Goal: Task Accomplishment & Management: Use online tool/utility

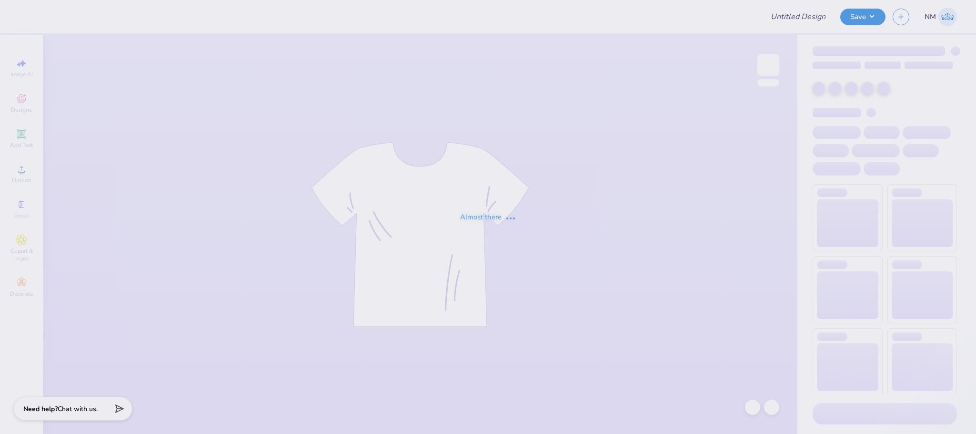
type input "AKDPHI"
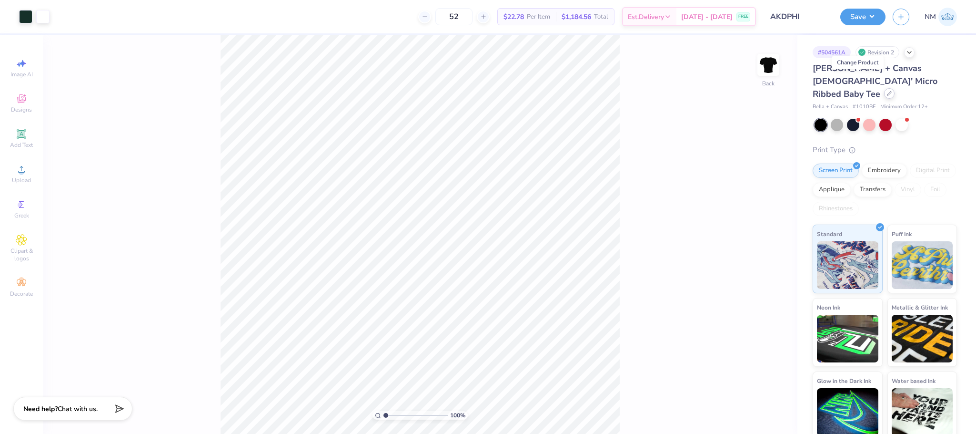
click at [884, 88] on div at bounding box center [889, 93] width 10 height 10
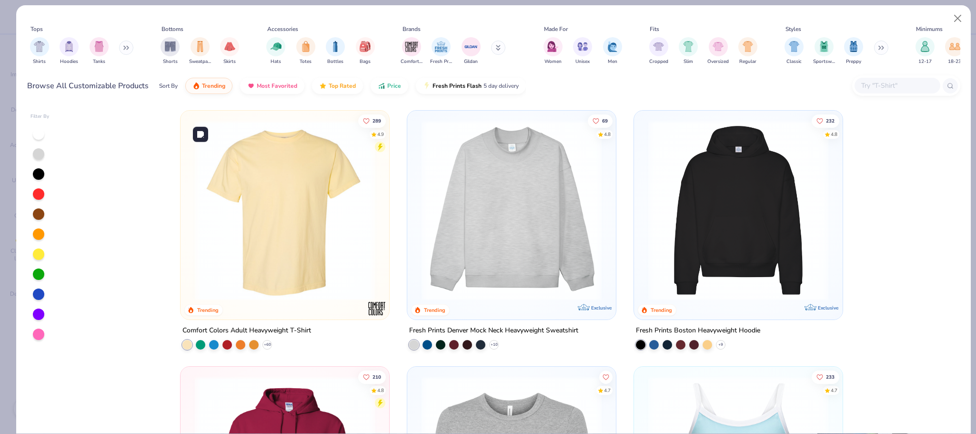
click at [295, 185] on img at bounding box center [285, 210] width 190 height 180
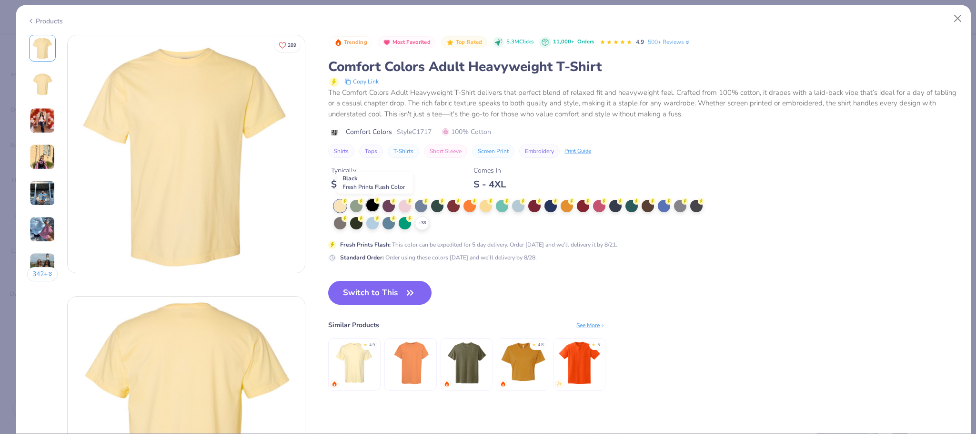
click at [376, 206] on div at bounding box center [372, 205] width 12 height 12
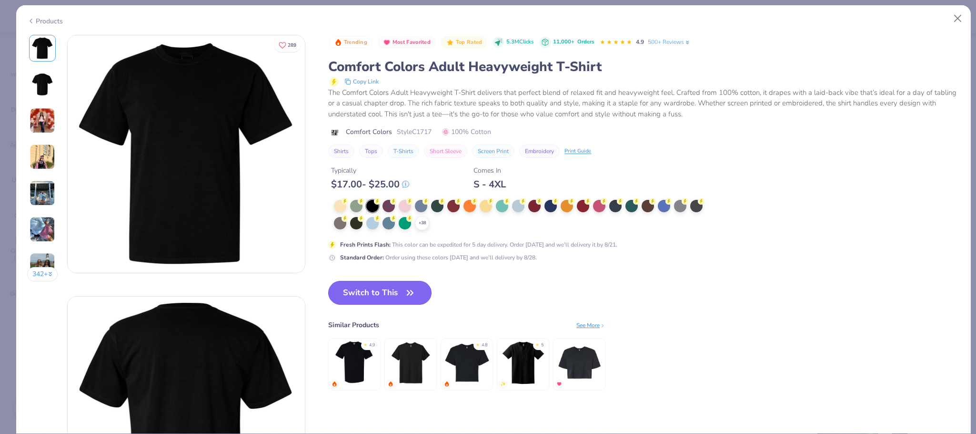
click at [385, 289] on button "Switch to This" at bounding box center [379, 293] width 103 height 24
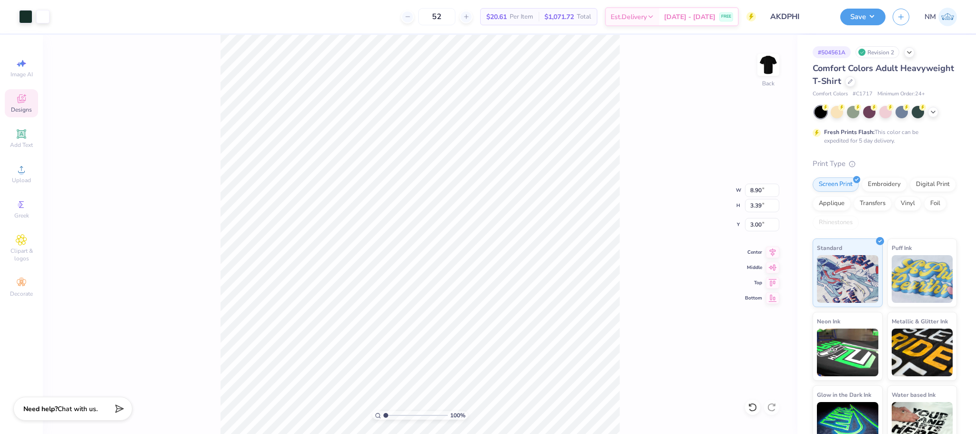
type input "3.00"
click at [873, 13] on button "Save" at bounding box center [862, 15] width 45 height 17
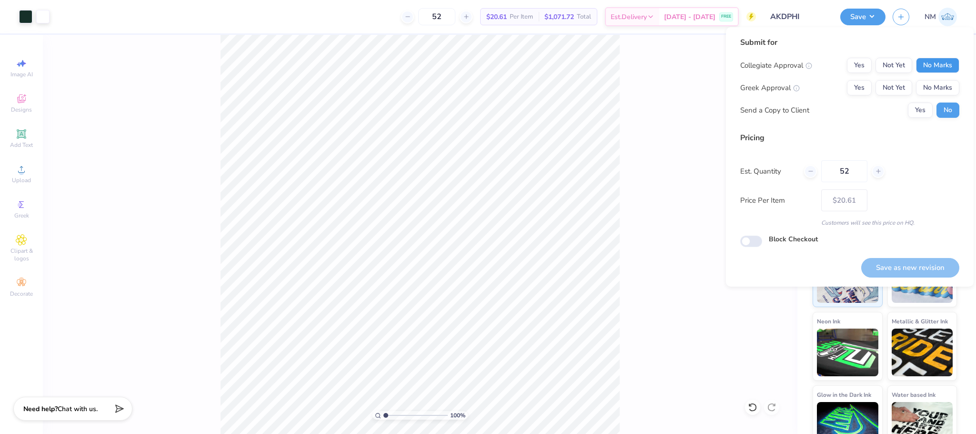
click at [939, 62] on button "No Marks" at bounding box center [937, 65] width 43 height 15
click at [938, 83] on button "No Marks" at bounding box center [937, 87] width 43 height 15
click at [884, 263] on button "Save as new revision" at bounding box center [910, 268] width 98 height 20
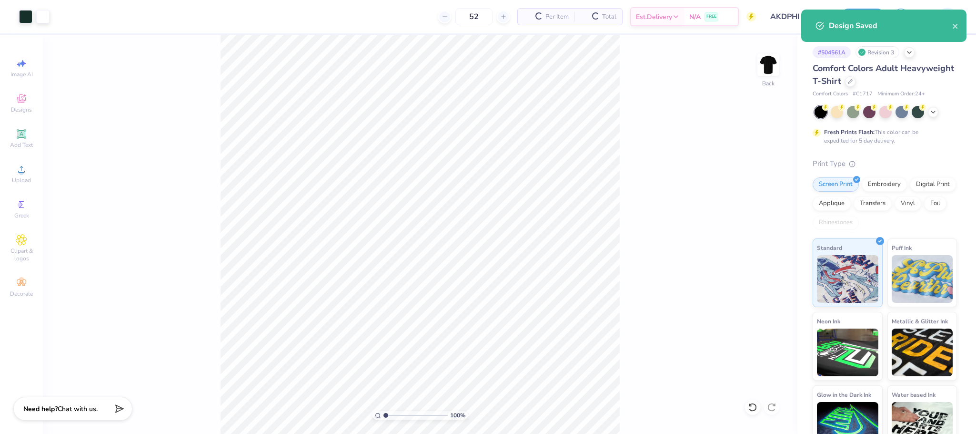
type input "– –"
click at [853, 83] on icon at bounding box center [850, 80] width 5 height 5
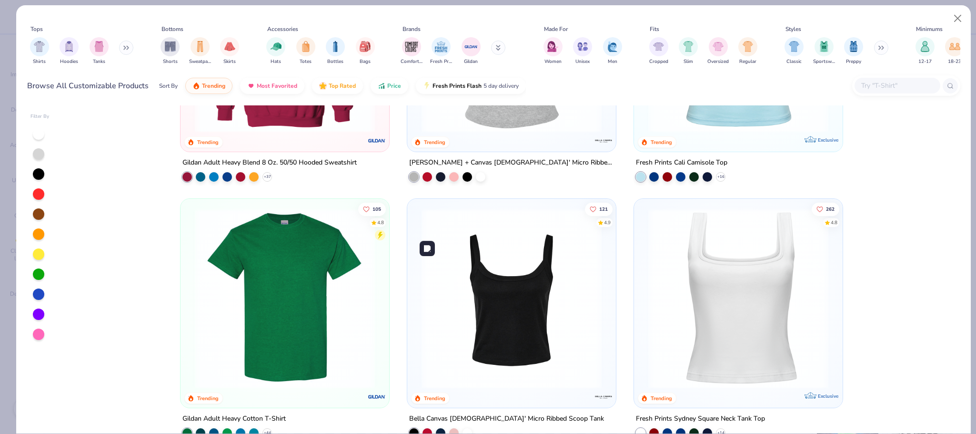
scroll to position [548, 0]
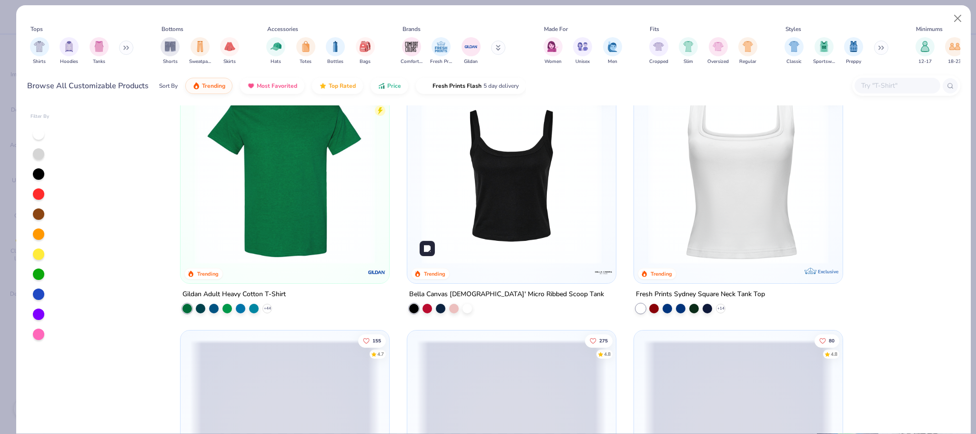
click at [489, 222] on img at bounding box center [512, 174] width 190 height 180
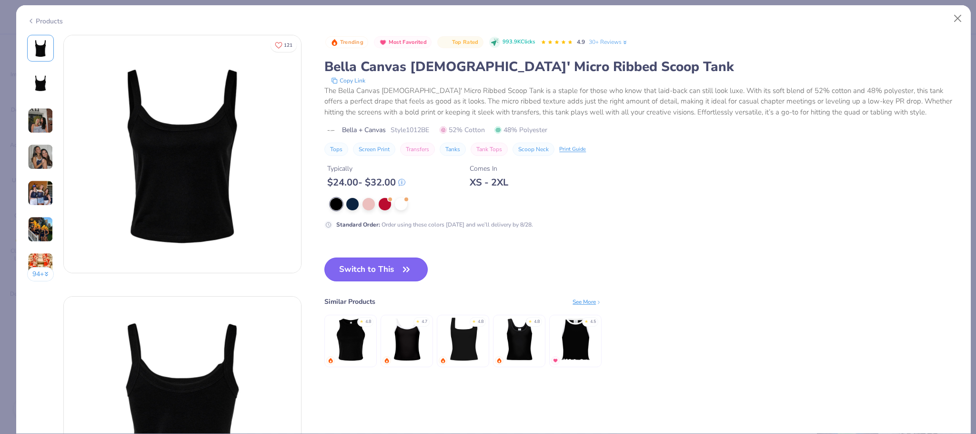
click at [392, 276] on button "Switch to This" at bounding box center [375, 269] width 103 height 24
click at [382, 265] on button "Switch to This" at bounding box center [375, 269] width 103 height 24
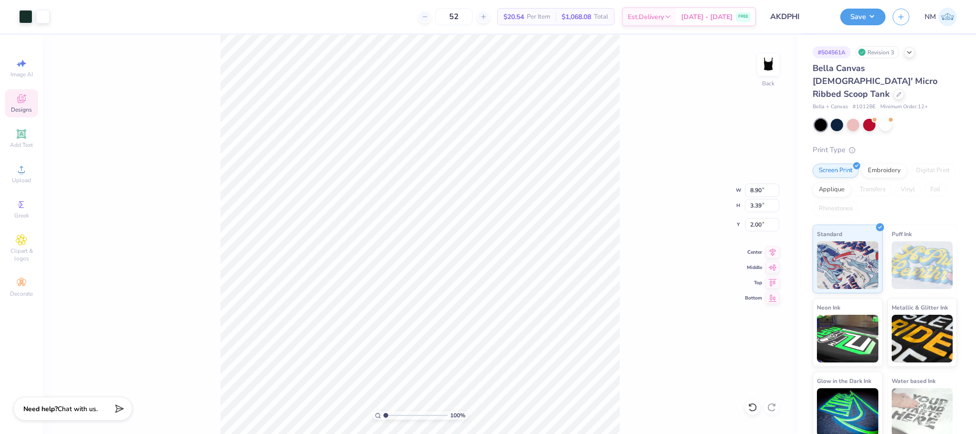
type input "2.00"
type input "6.34"
type input "2.41"
click at [872, 16] on button "Save" at bounding box center [862, 15] width 45 height 17
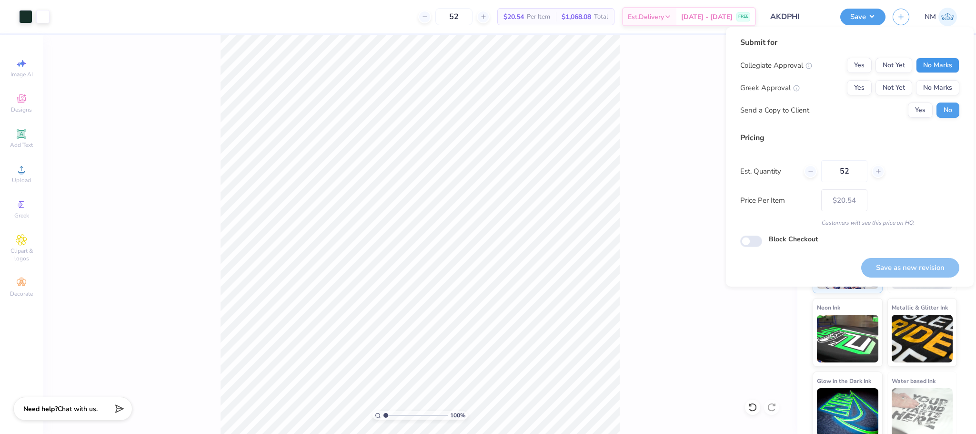
click at [939, 71] on button "No Marks" at bounding box center [937, 65] width 43 height 15
click at [939, 84] on button "No Marks" at bounding box center [937, 87] width 43 height 15
click at [905, 267] on button "Save as new revision" at bounding box center [910, 268] width 98 height 20
type input "$20.54"
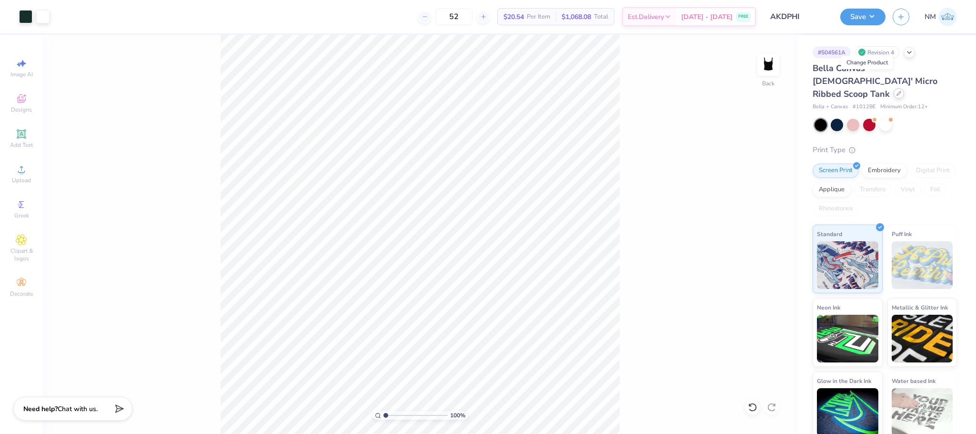
click at [897, 91] on icon at bounding box center [899, 93] width 5 height 5
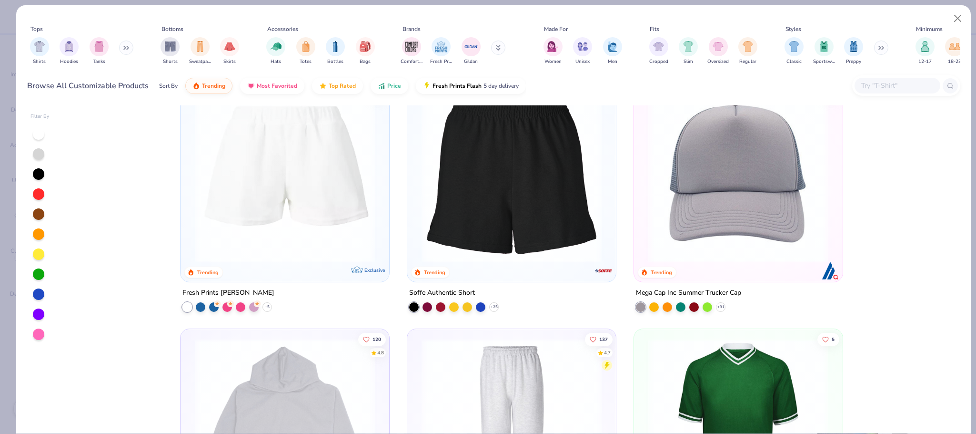
scroll to position [3120, 0]
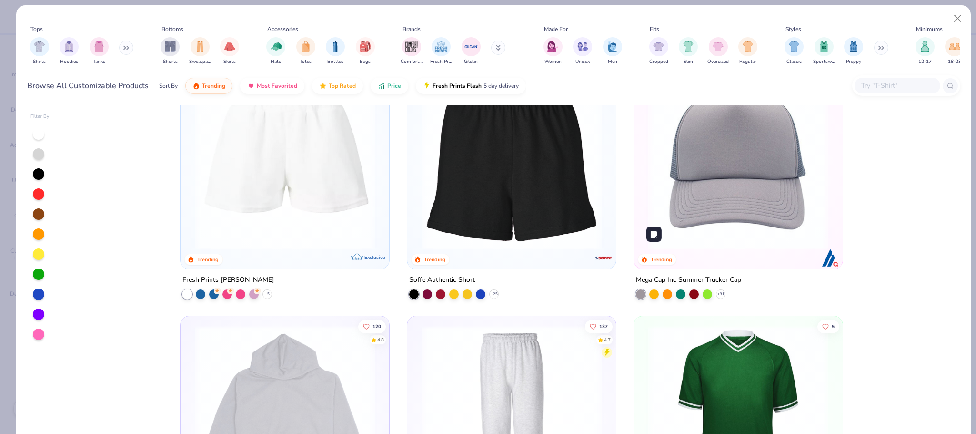
click at [707, 195] on img at bounding box center [739, 160] width 190 height 180
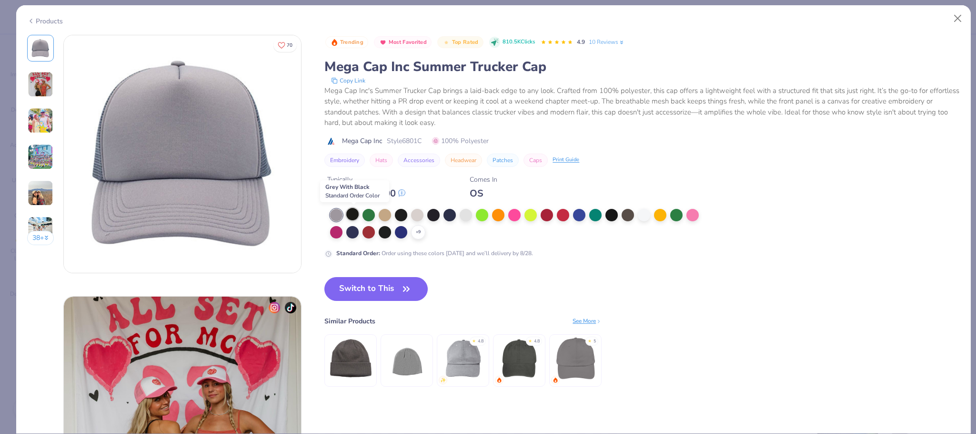
click at [357, 214] on div at bounding box center [352, 214] width 12 height 12
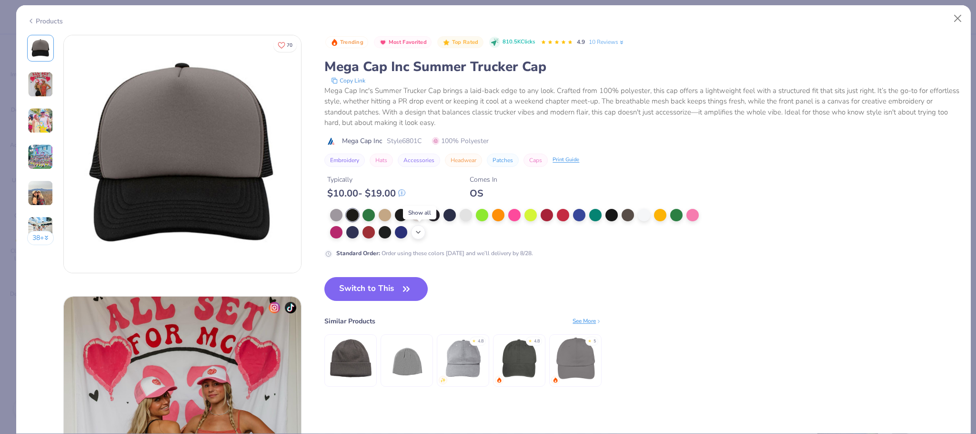
click at [418, 235] on icon at bounding box center [418, 232] width 8 height 8
click at [466, 226] on div at bounding box center [466, 231] width 12 height 12
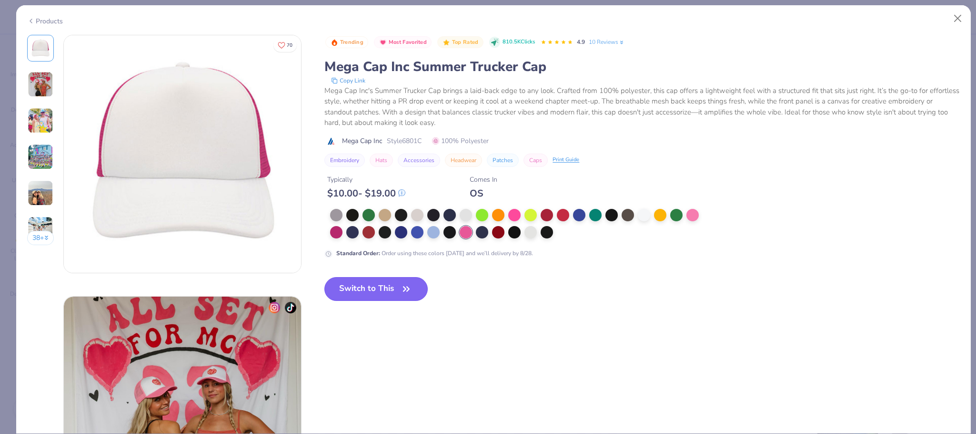
click at [402, 288] on icon "button" at bounding box center [406, 288] width 13 height 13
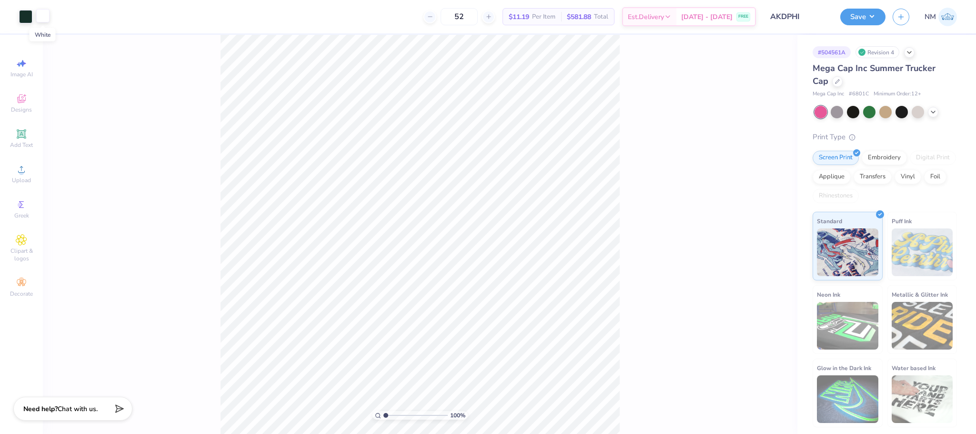
click at [46, 14] on div at bounding box center [42, 15] width 13 height 13
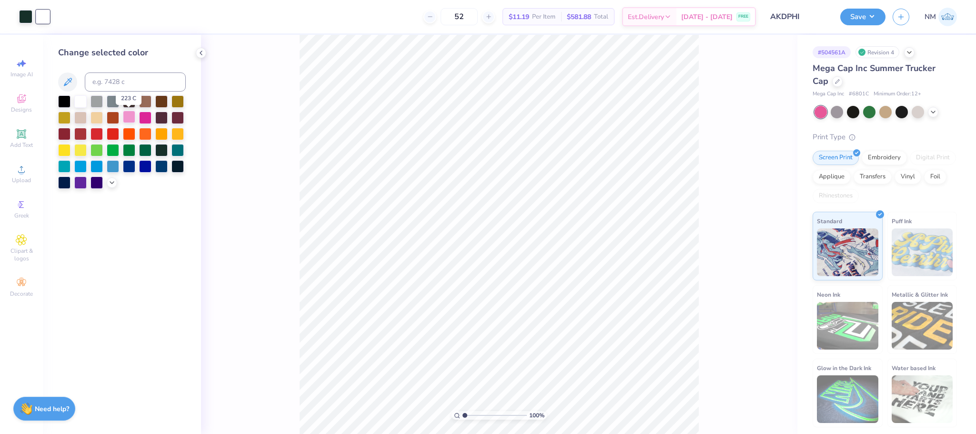
click at [129, 118] on div at bounding box center [129, 117] width 12 height 12
click at [109, 181] on icon at bounding box center [112, 182] width 8 height 8
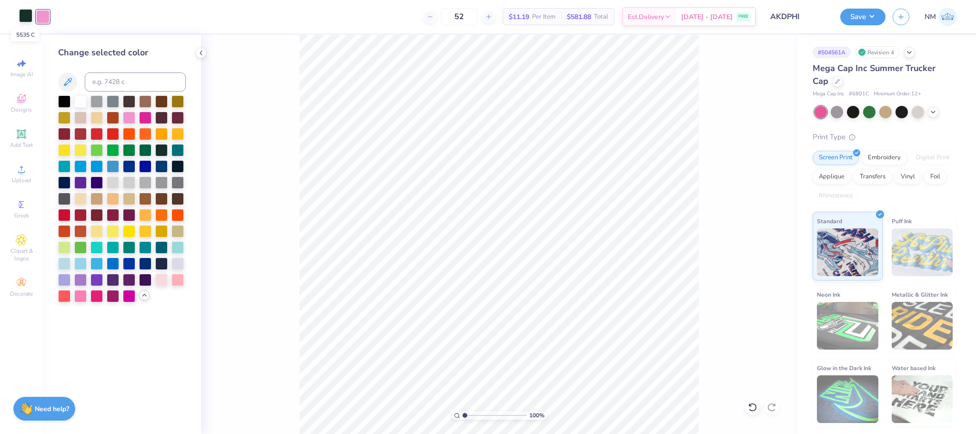
click at [26, 16] on div at bounding box center [25, 15] width 13 height 13
click at [178, 279] on div at bounding box center [177, 278] width 12 height 12
click at [63, 297] on div at bounding box center [64, 295] width 12 height 12
click at [41, 18] on div at bounding box center [42, 15] width 13 height 13
click at [93, 296] on div at bounding box center [97, 295] width 12 height 12
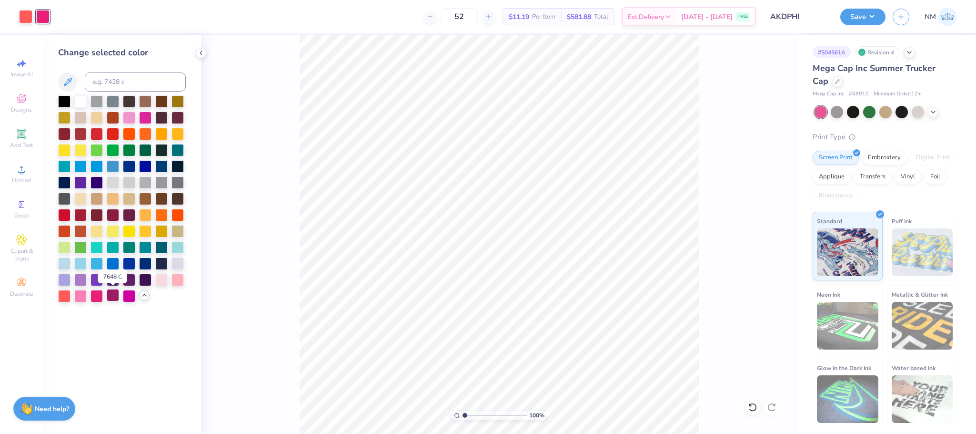
click at [116, 296] on div at bounding box center [113, 295] width 12 height 12
click at [854, 13] on button "Save" at bounding box center [862, 15] width 45 height 17
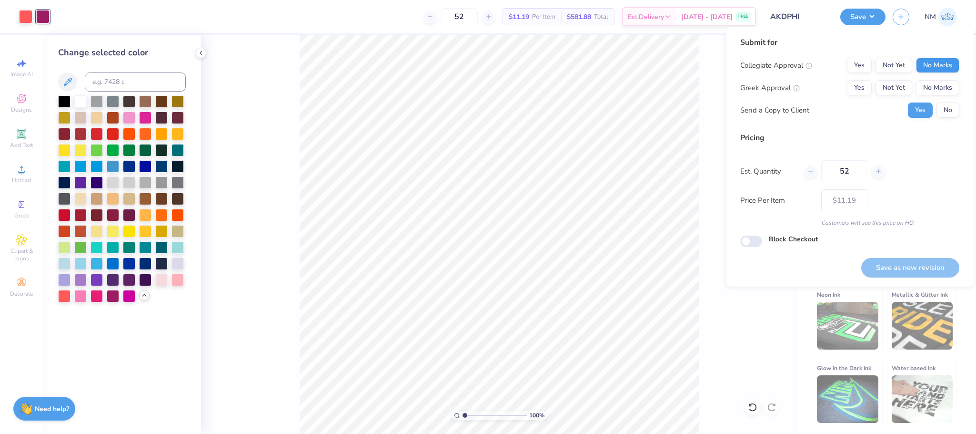
click at [947, 66] on button "No Marks" at bounding box center [937, 65] width 43 height 15
click at [941, 81] on button "No Marks" at bounding box center [937, 87] width 43 height 15
click at [951, 106] on button "No" at bounding box center [948, 109] width 23 height 15
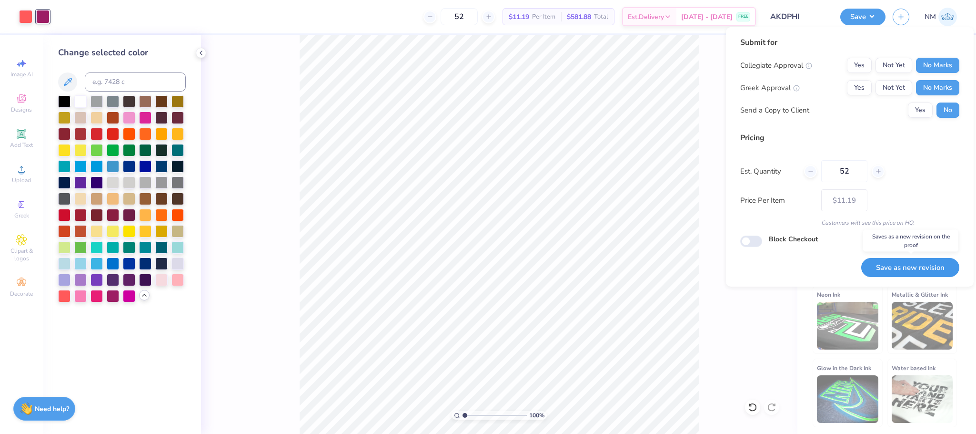
click at [906, 271] on button "Save as new revision" at bounding box center [910, 268] width 98 height 20
type input "$11.19"
